Goal: Task Accomplishment & Management: Use online tool/utility

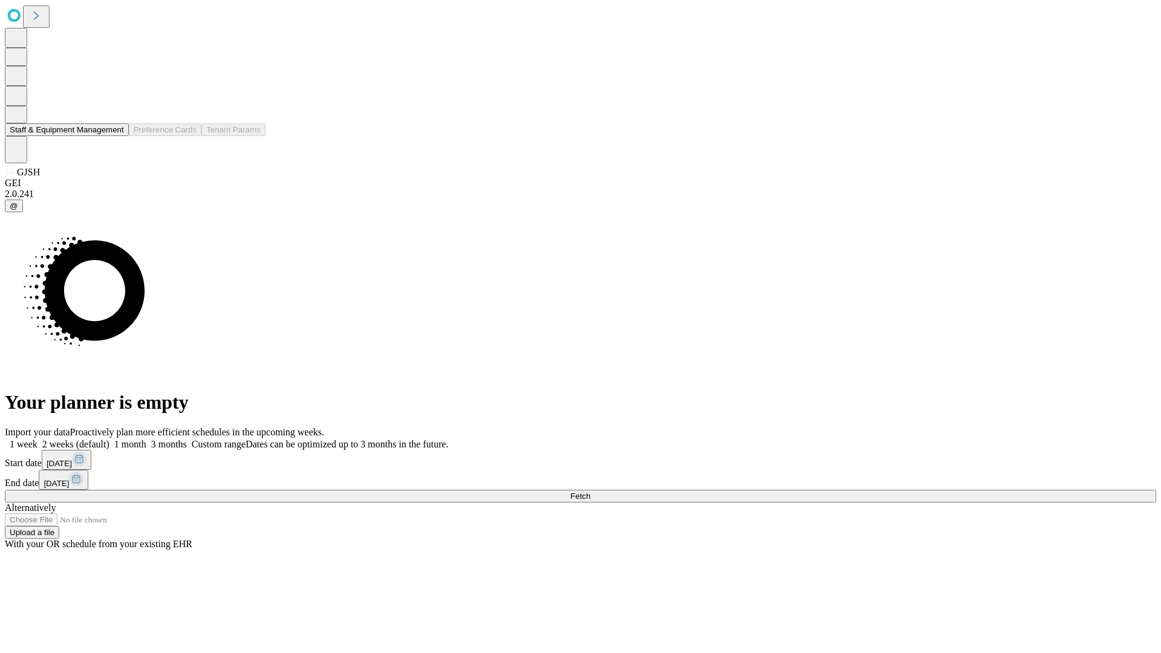
click at [115, 136] on button "Staff & Equipment Management" at bounding box center [67, 129] width 124 height 13
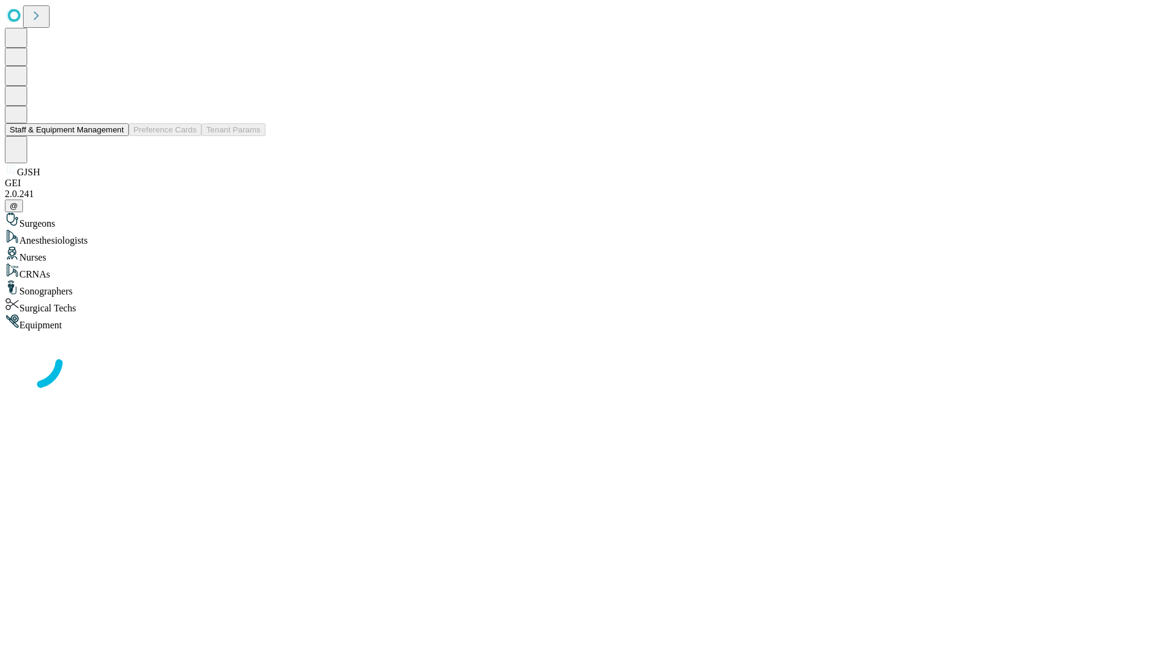
click at [115, 136] on button "Staff & Equipment Management" at bounding box center [67, 129] width 124 height 13
